Goal: Register for event/course: Register for event/course

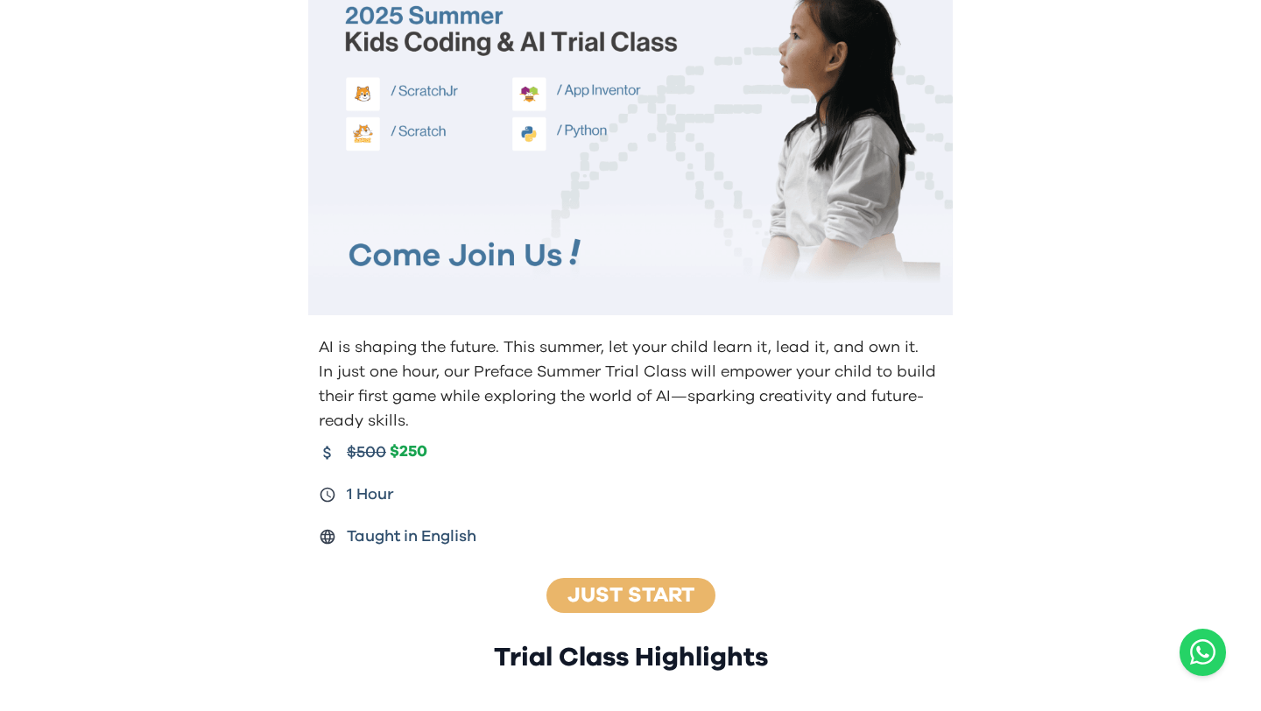
scroll to position [140, 0]
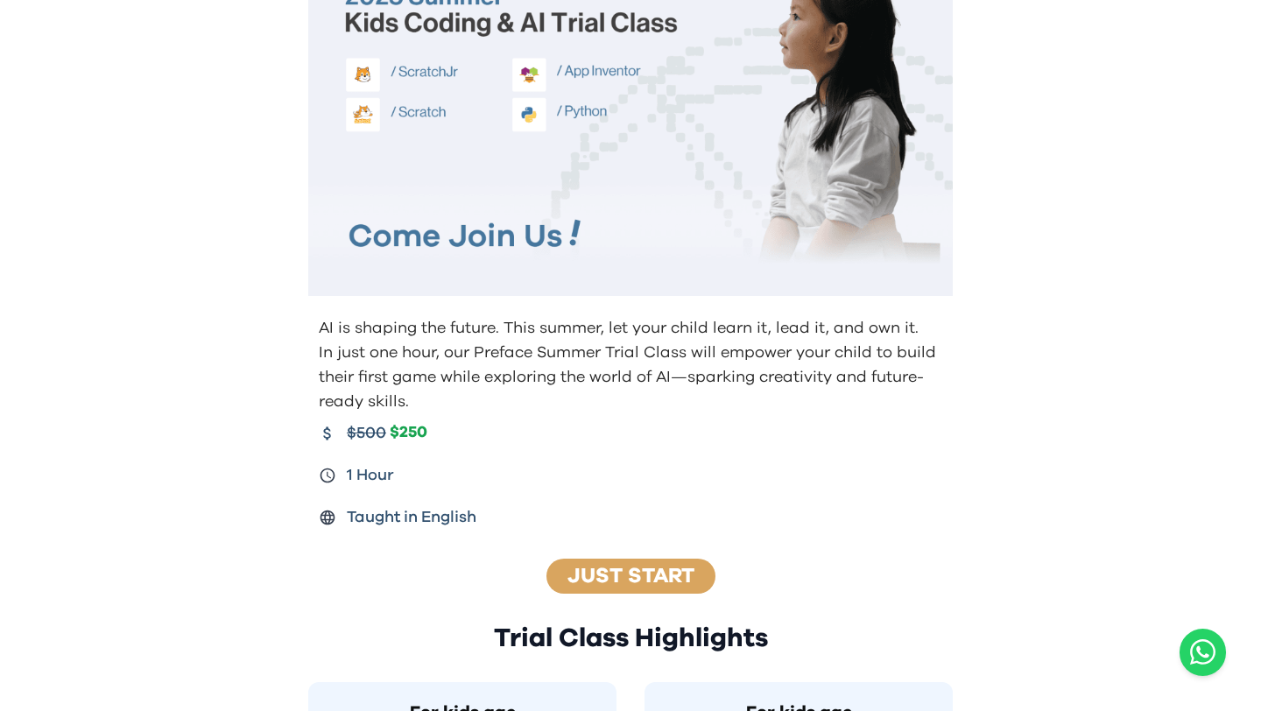
click at [600, 576] on link "Just Start" at bounding box center [630, 575] width 127 height 21
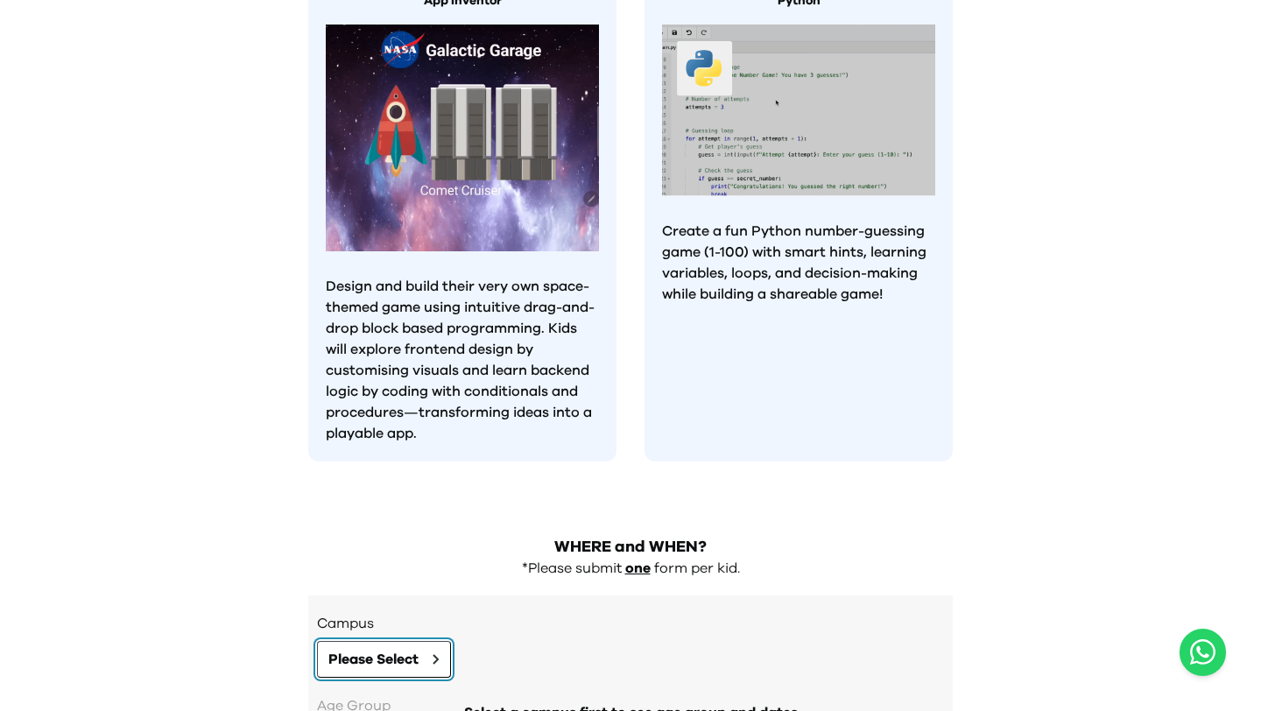
scroll to position [1422, 0]
